Goal: Task Accomplishment & Management: Complete application form

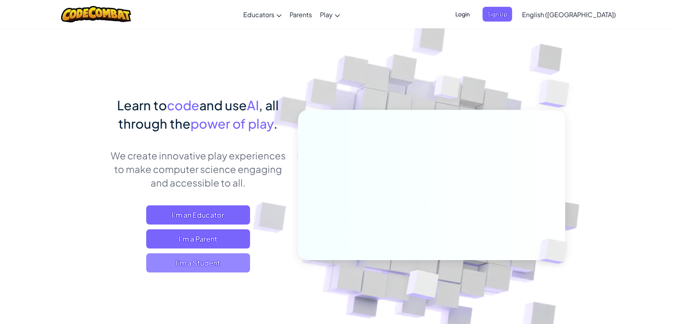
click at [201, 256] on span "I'm a Student" at bounding box center [198, 262] width 104 height 19
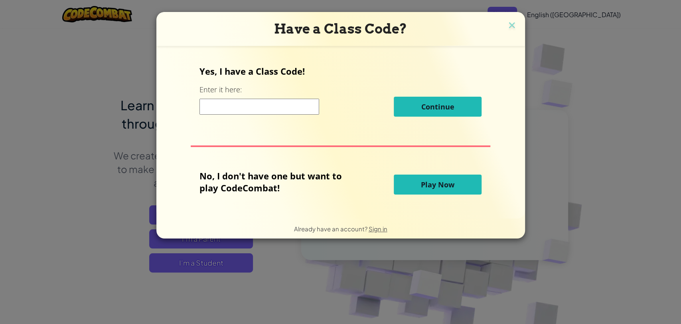
click at [256, 106] on input at bounding box center [260, 107] width 120 height 16
type input "SoftSlowSide"
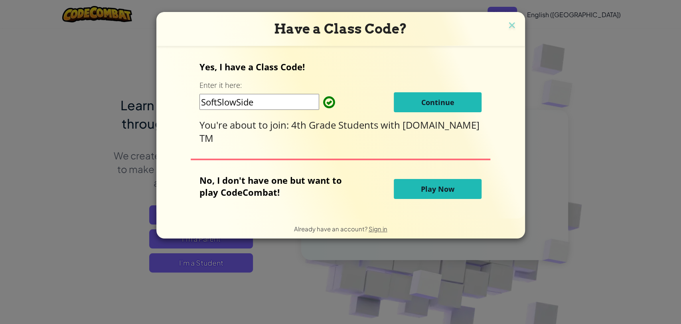
click at [432, 109] on button "Continue" at bounding box center [438, 102] width 88 height 20
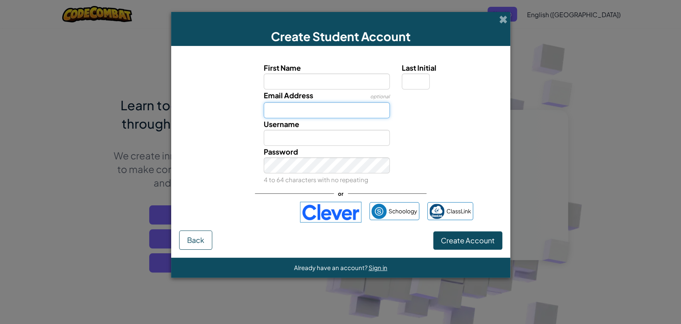
click at [326, 113] on input "Email Address" at bounding box center [327, 110] width 126 height 16
paste input "[EMAIL_ADDRESS][DOMAIN_NAME]"
type input "[EMAIL_ADDRESS][DOMAIN_NAME]"
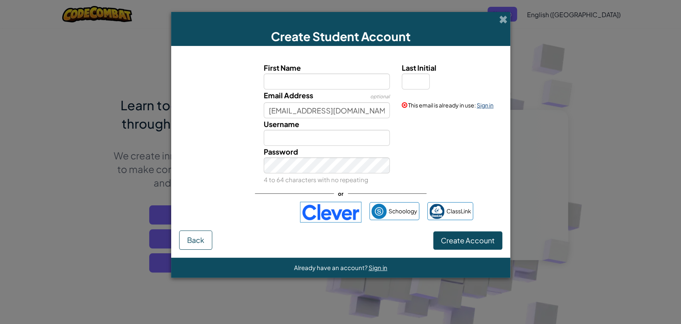
click at [482, 105] on link "Sign in" at bounding box center [485, 104] width 17 height 7
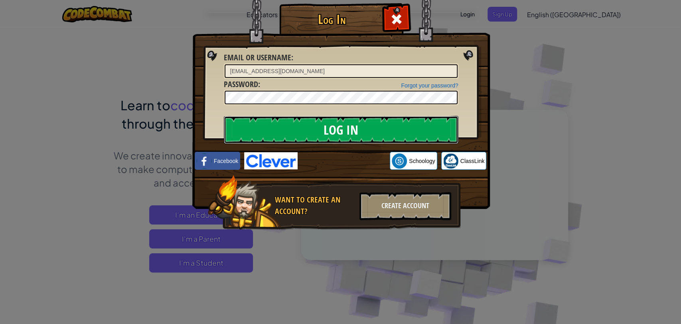
click at [322, 126] on input "Log In" at bounding box center [341, 130] width 235 height 28
